Goal: Transaction & Acquisition: Purchase product/service

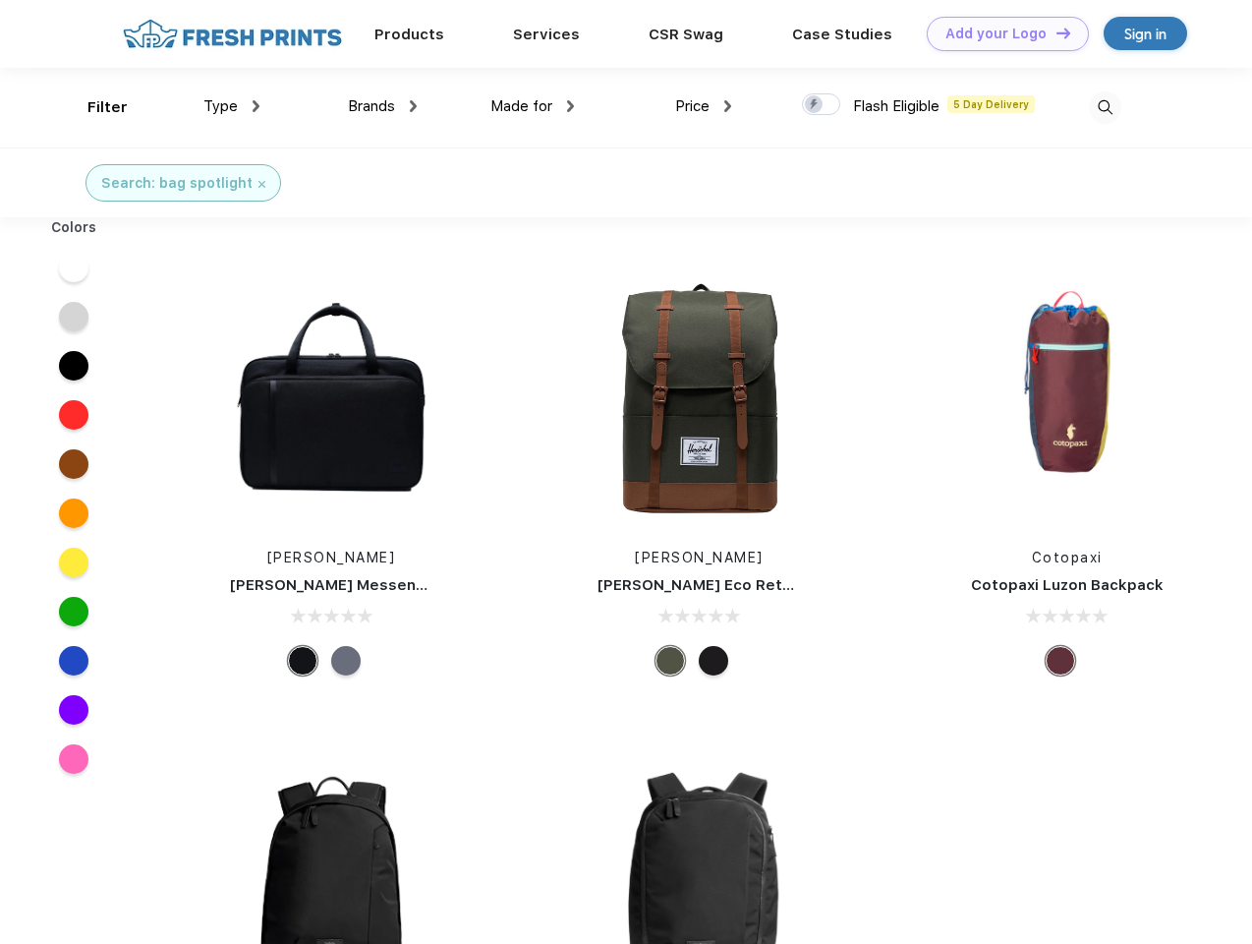
scroll to position [1, 0]
click at [1001, 33] on link "Add your Logo Design Tool" at bounding box center [1008, 34] width 162 height 34
click at [0, 0] on div "Design Tool" at bounding box center [0, 0] width 0 height 0
click at [1055, 32] on link "Add your Logo Design Tool" at bounding box center [1008, 34] width 162 height 34
click at [94, 107] on div "Filter" at bounding box center [107, 107] width 40 height 23
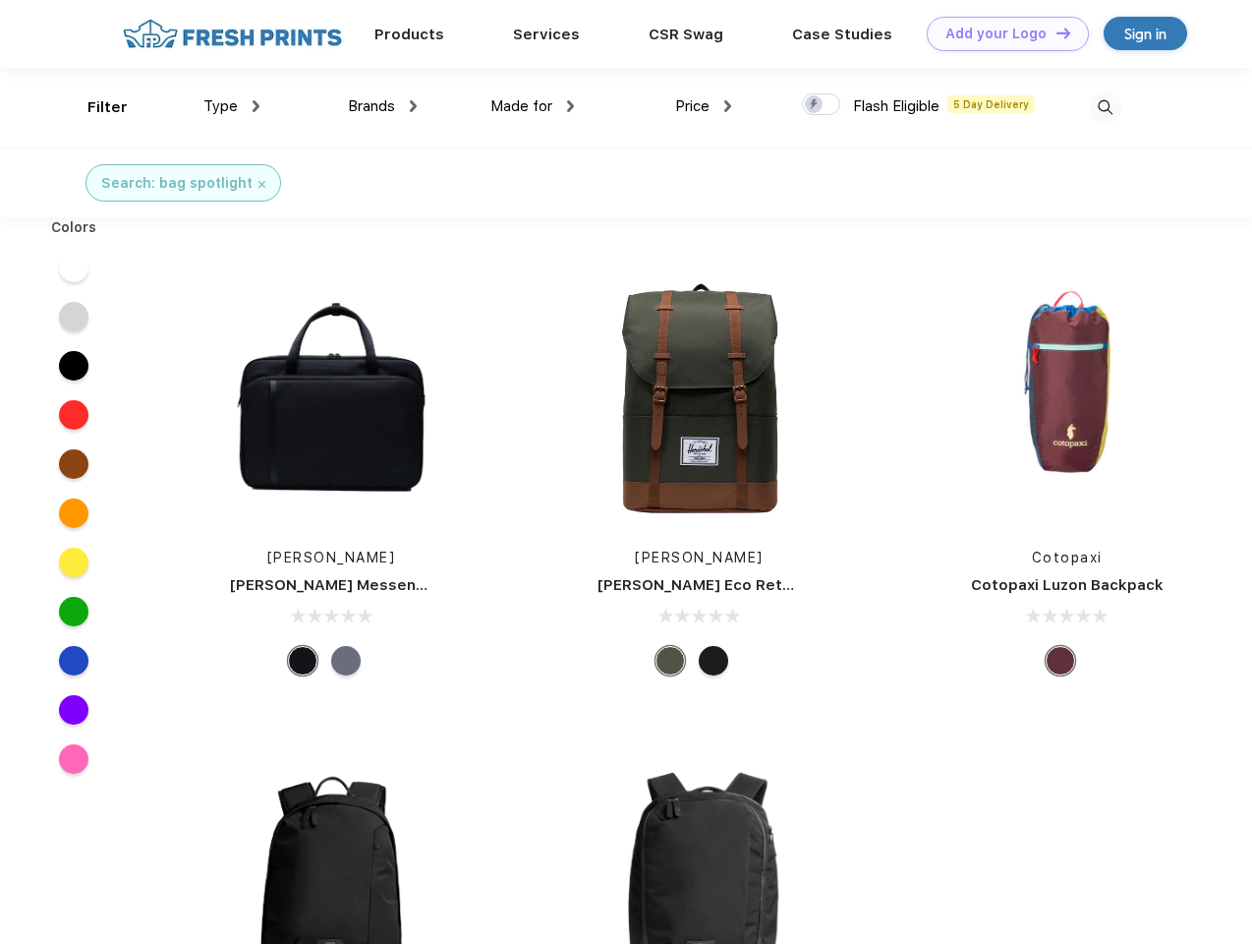
click at [232, 106] on span "Type" at bounding box center [220, 106] width 34 height 18
click at [382, 106] on span "Brands" at bounding box center [371, 106] width 47 height 18
click at [533, 106] on span "Made for" at bounding box center [521, 106] width 62 height 18
click at [704, 106] on span "Price" at bounding box center [692, 106] width 34 height 18
click at [822, 105] on div at bounding box center [821, 104] width 38 height 22
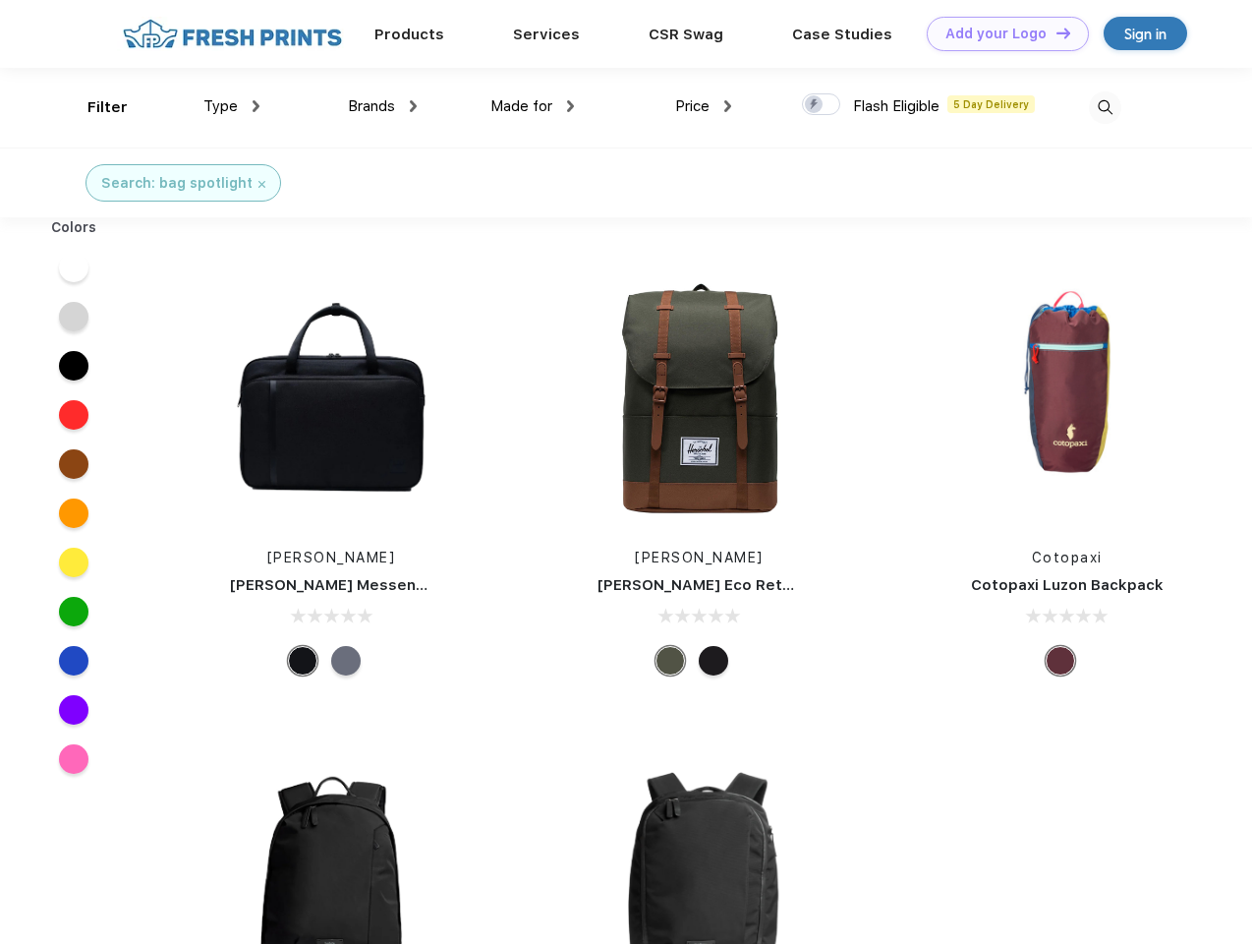
click at [815, 105] on input "checkbox" at bounding box center [808, 98] width 13 height 13
click at [1105, 107] on img at bounding box center [1105, 107] width 32 height 32
